Goal: Information Seeking & Learning: Find specific fact

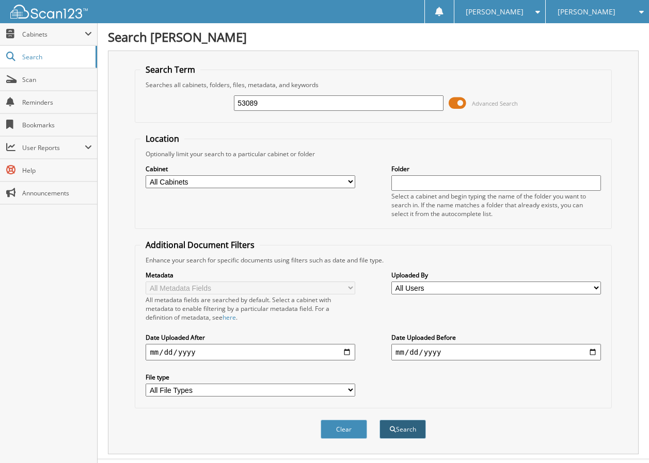
type input "53089"
click at [388, 430] on button "Search" at bounding box center [402, 429] width 46 height 19
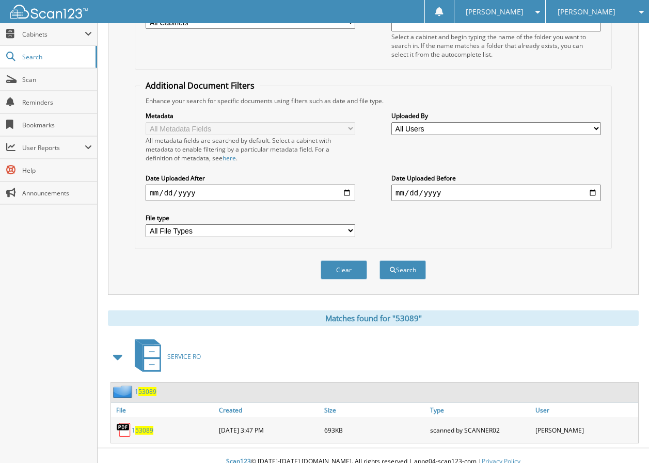
scroll to position [171, 0]
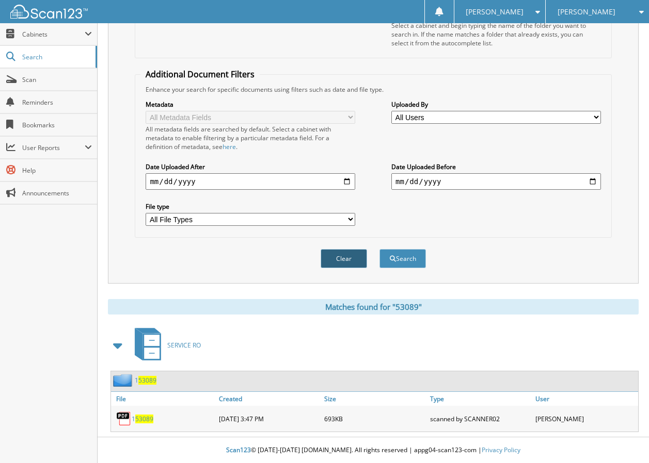
click at [335, 259] on button "Clear" at bounding box center [343, 258] width 46 height 19
